Goal: Information Seeking & Learning: Learn about a topic

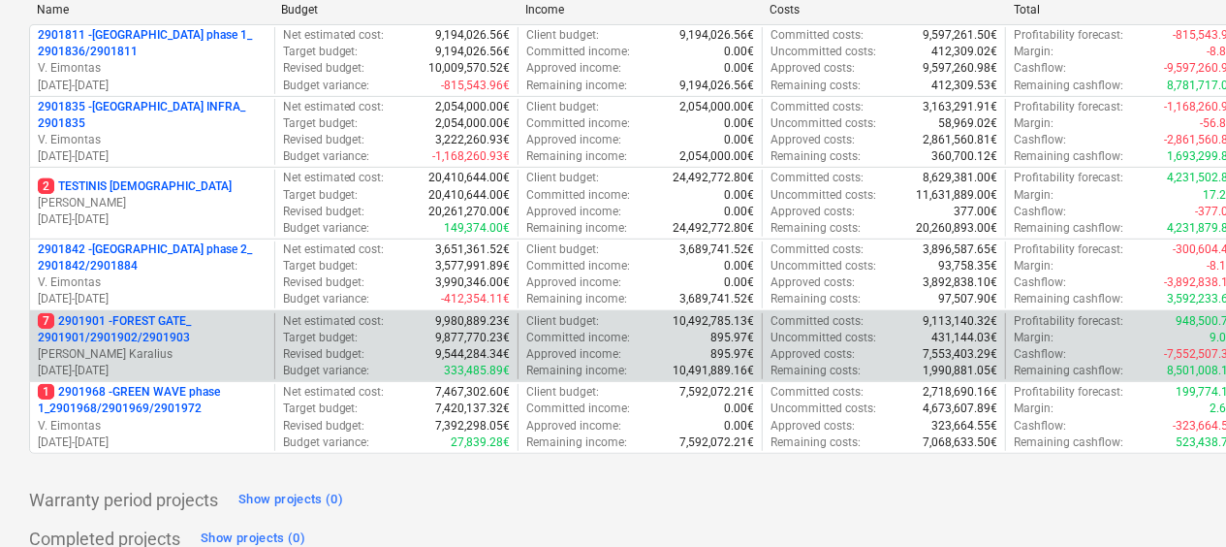
scroll to position [291, 0]
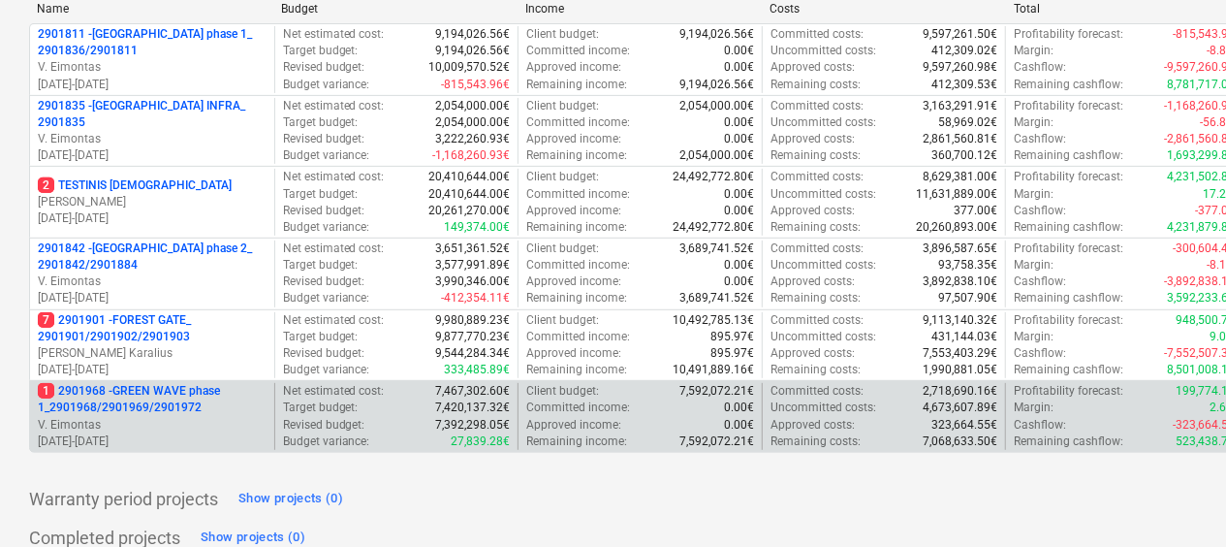
click at [188, 387] on p "1 2901968 - GREEN WAVE phase 1_2901968/2901969/2901972" at bounding box center [152, 399] width 229 height 33
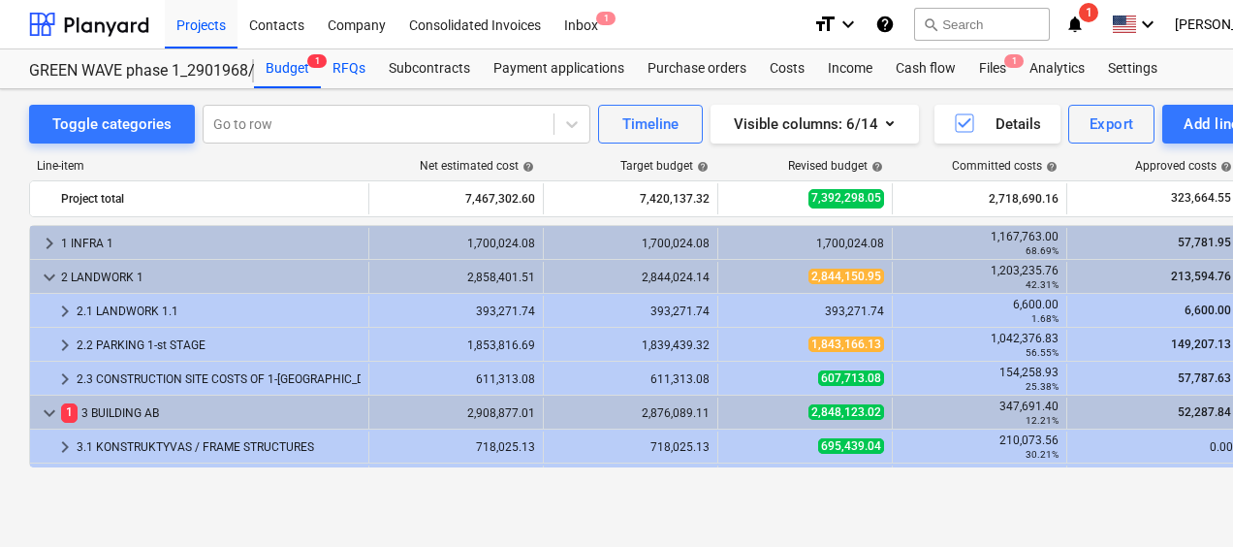
click at [338, 67] on div "RFQs" at bounding box center [349, 68] width 56 height 39
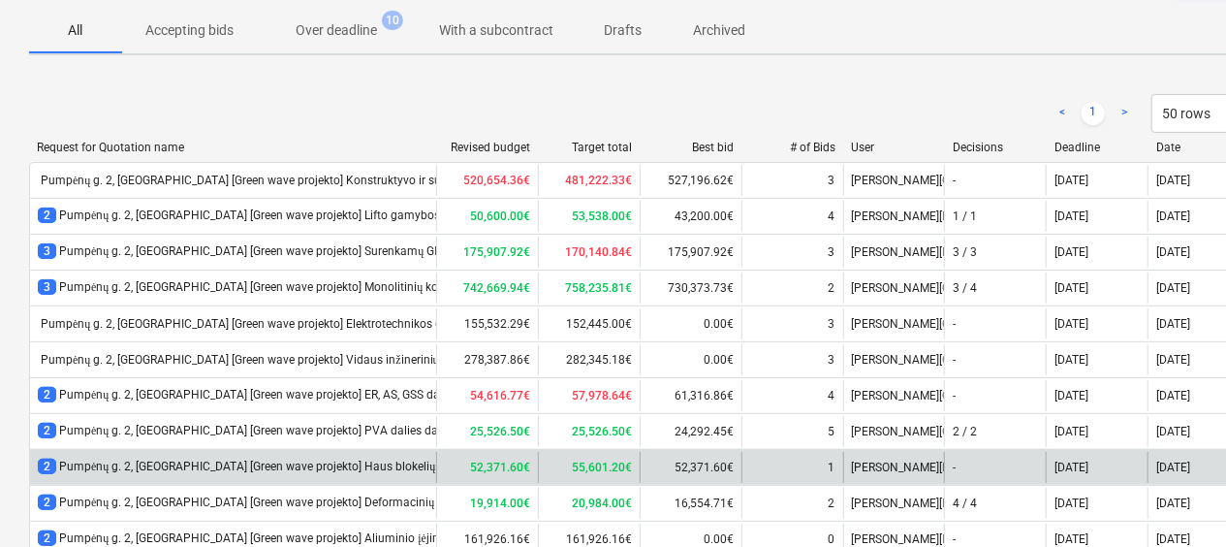
scroll to position [374, 0]
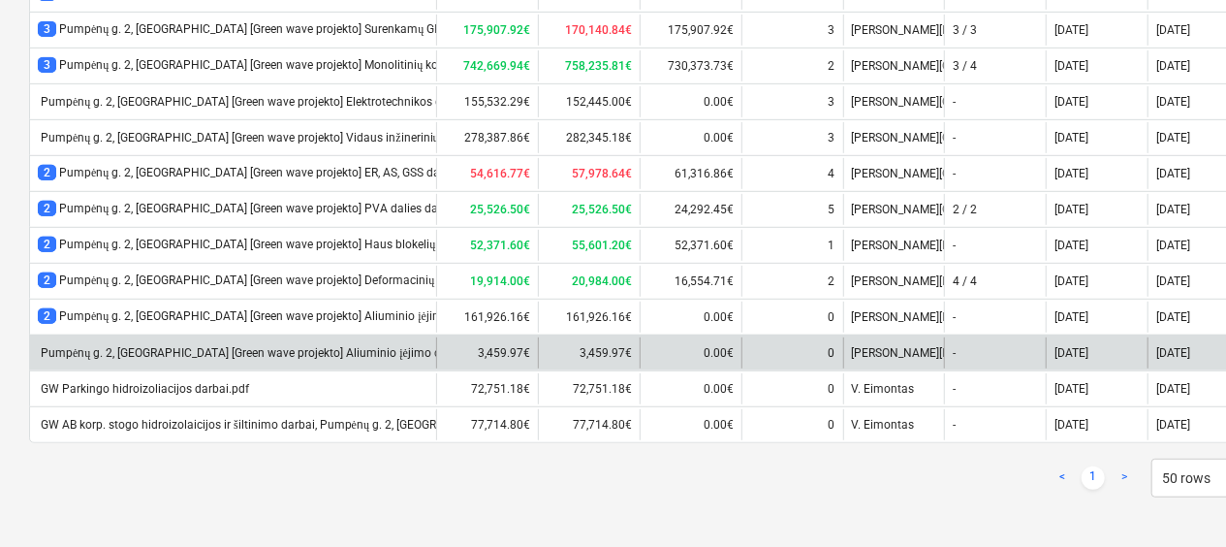
click at [364, 353] on div "Pumpėnų g. 2, [GEOGRAPHIC_DATA] [Green wave projekto] Aliuminio įėjimo durų gam…" at bounding box center [365, 353] width 655 height 15
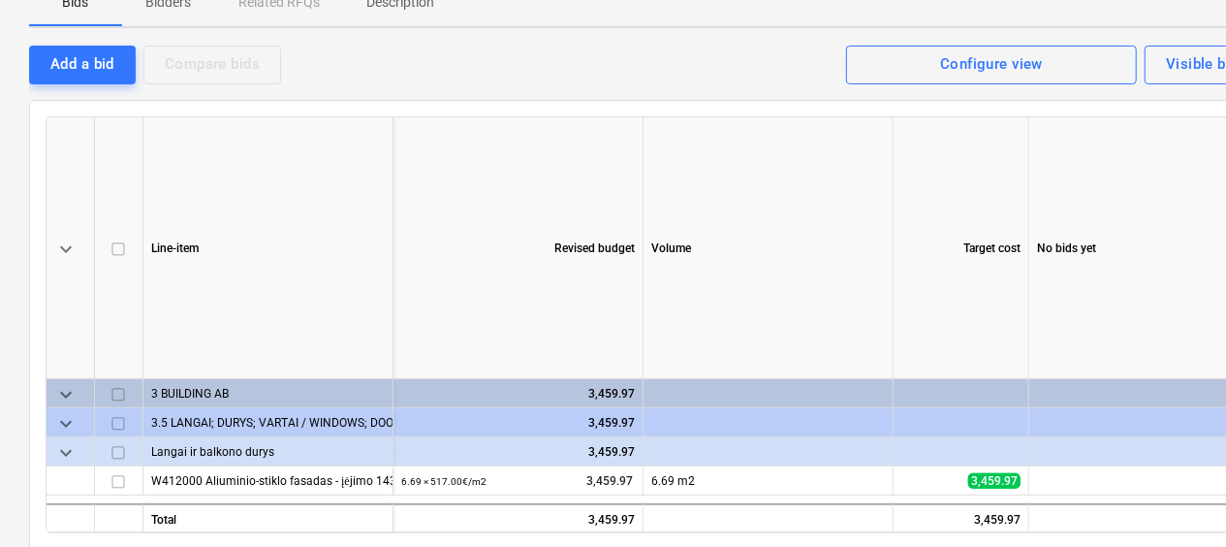
scroll to position [7, 0]
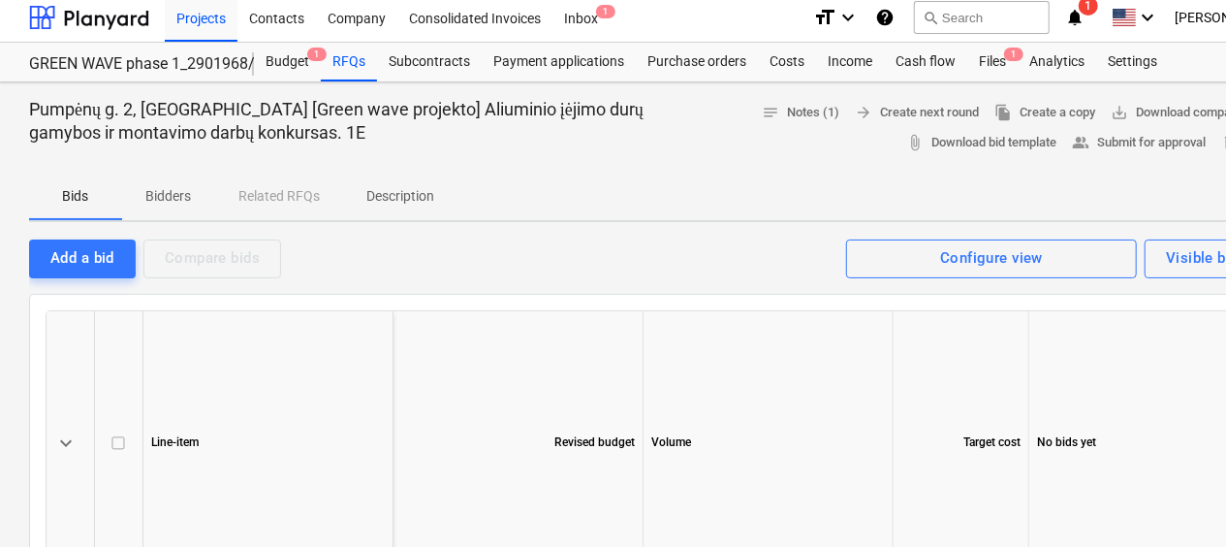
click at [171, 194] on p "Bidders" at bounding box center [168, 196] width 47 height 20
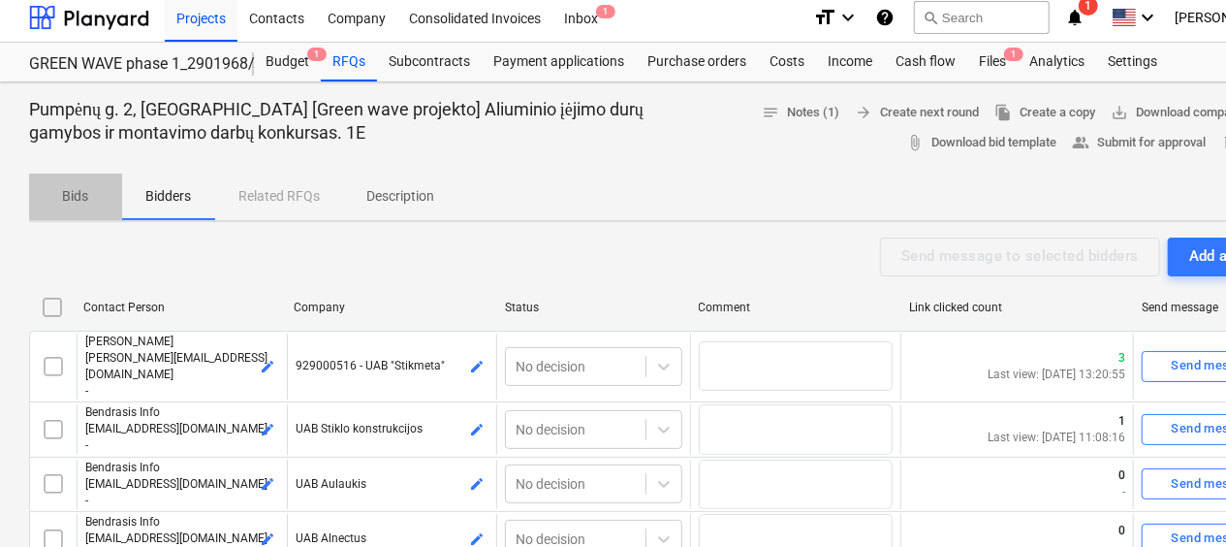
click at [89, 197] on p "Bids" at bounding box center [75, 196] width 47 height 20
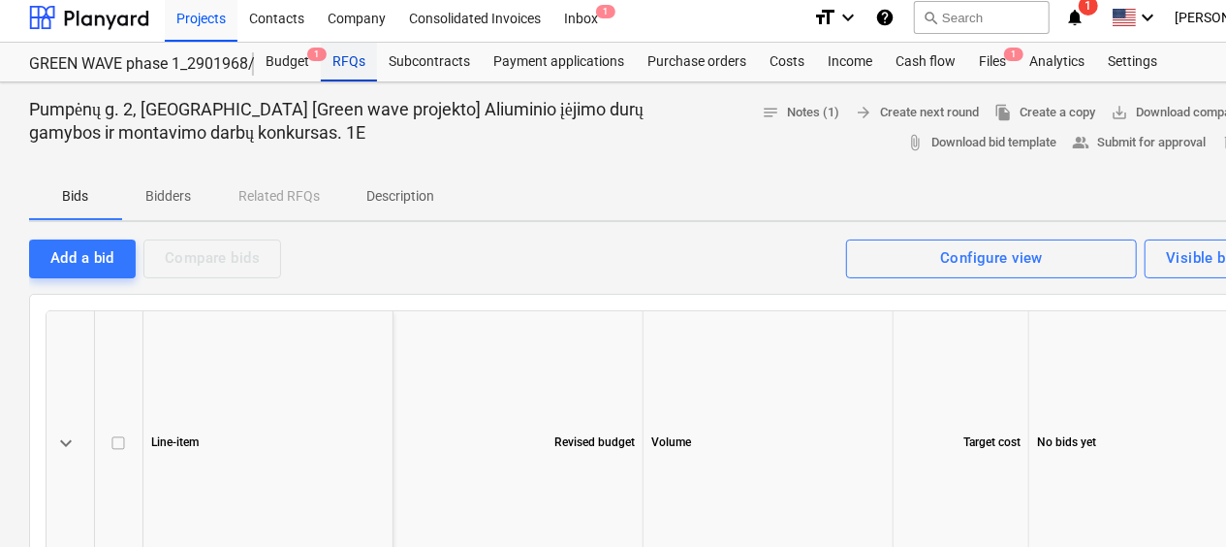
click at [354, 64] on div "RFQs" at bounding box center [349, 62] width 56 height 39
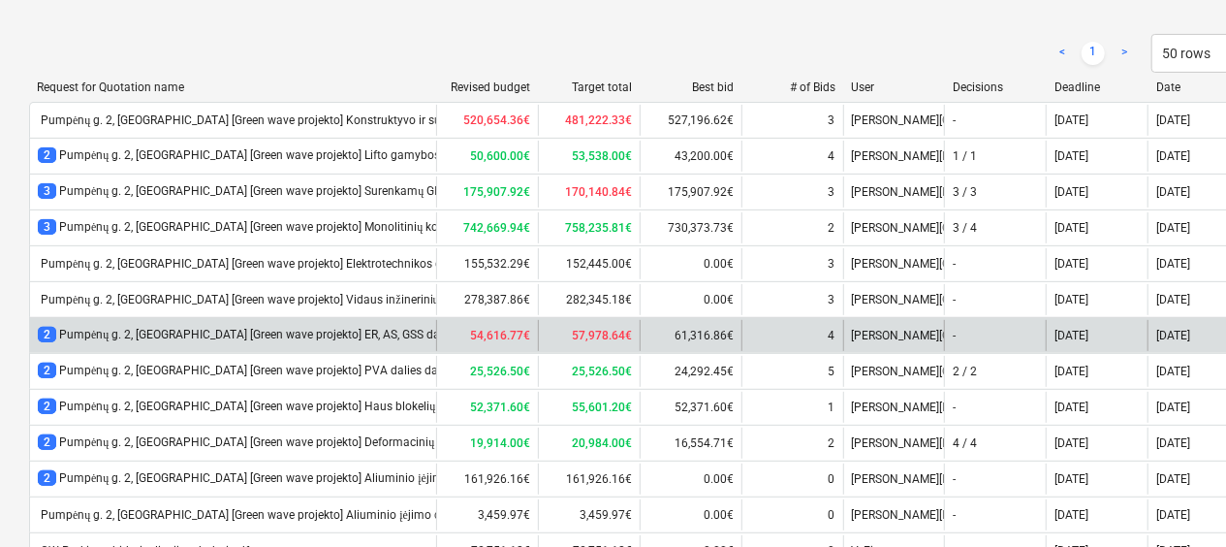
scroll to position [374, 0]
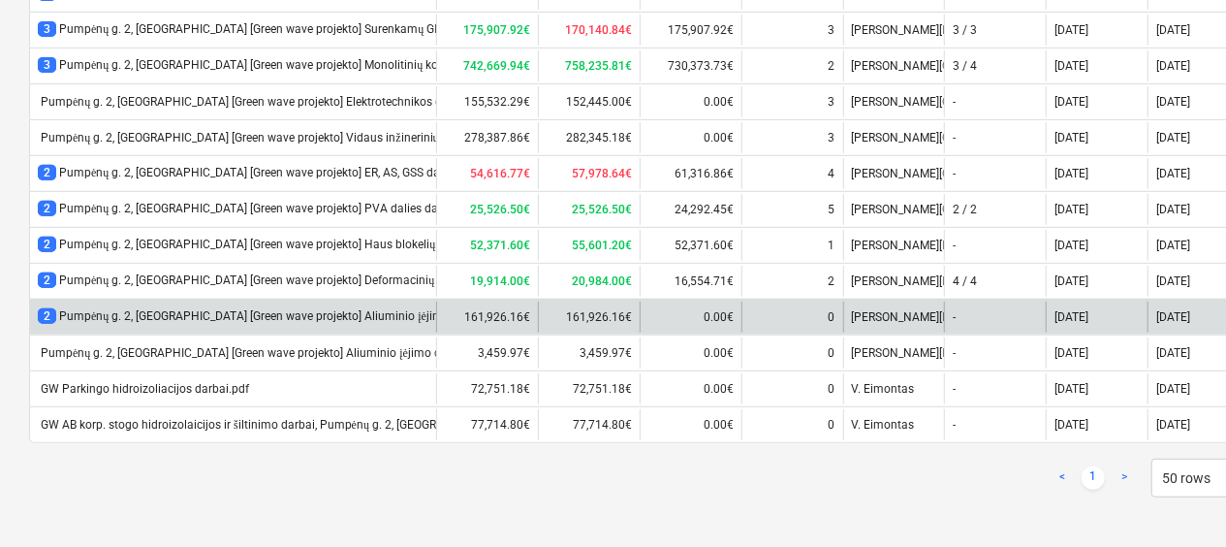
click at [392, 302] on div "2 Pumpėnų g. 2, [GEOGRAPHIC_DATA] [Green wave projekto] Aliuminio įėjimo durų, …" at bounding box center [233, 316] width 406 height 31
